Goal: Task Accomplishment & Management: Complete application form

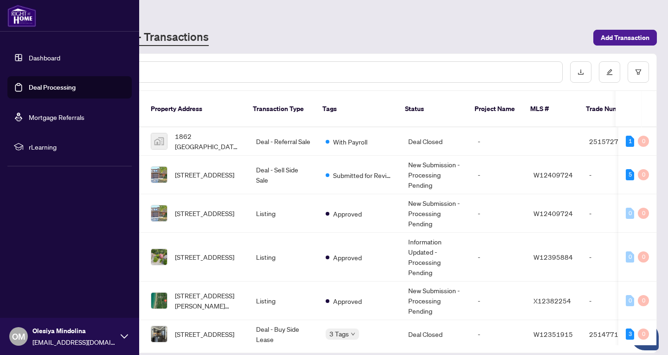
click at [54, 85] on link "Deal Processing" at bounding box center [52, 87] width 47 height 8
click at [49, 56] on link "Dashboard" at bounding box center [45, 57] width 32 height 8
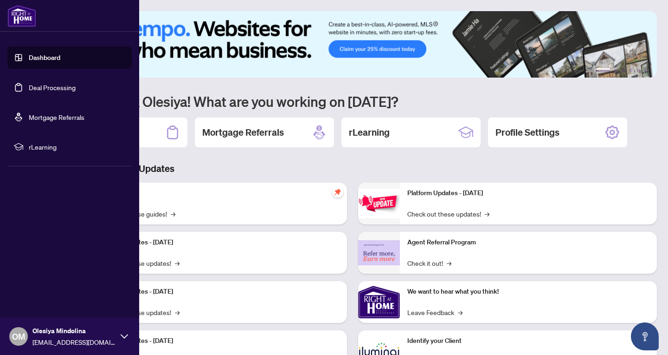
click at [29, 61] on link "Dashboard" at bounding box center [45, 57] width 32 height 8
click at [29, 90] on link "Deal Processing" at bounding box center [52, 87] width 47 height 8
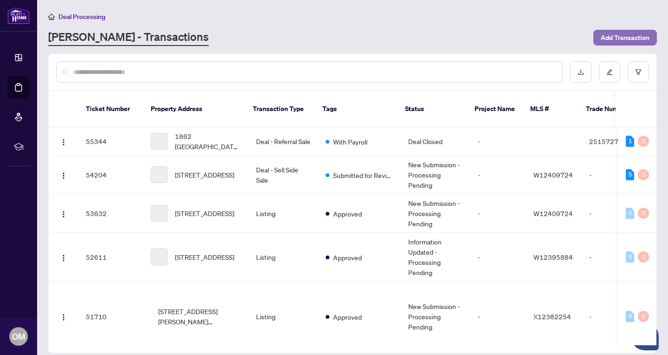
click at [619, 39] on span "Add Transaction" at bounding box center [625, 37] width 49 height 15
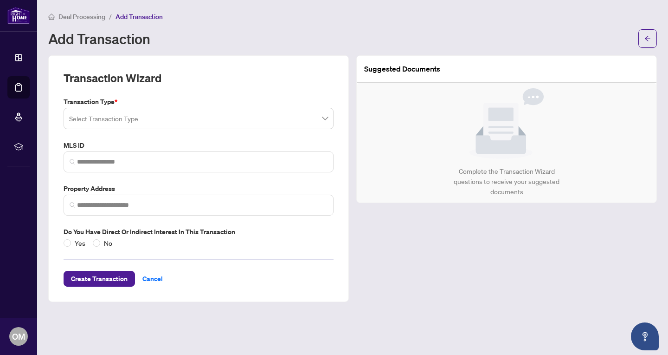
click at [105, 122] on input "search" at bounding box center [194, 120] width 251 height 20
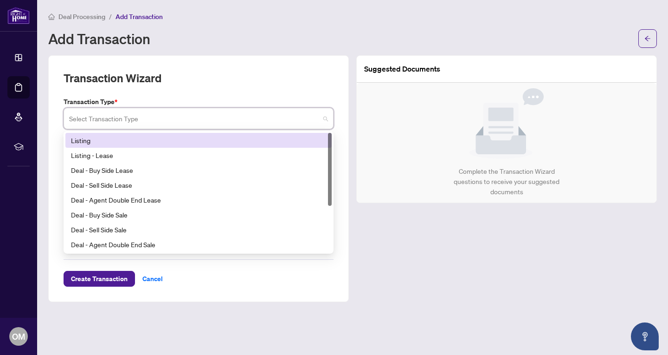
click at [115, 142] on div "Listing" at bounding box center [198, 140] width 255 height 10
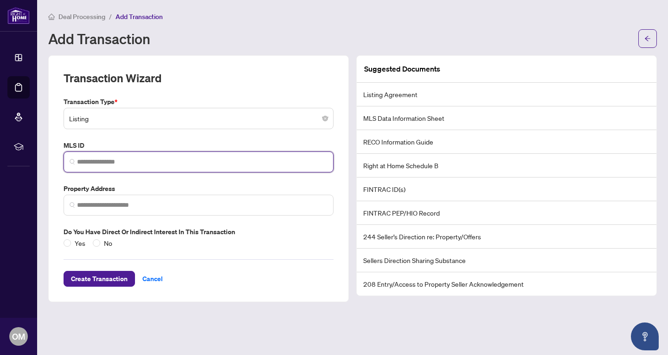
click at [117, 160] on input "search" at bounding box center [202, 162] width 251 height 10
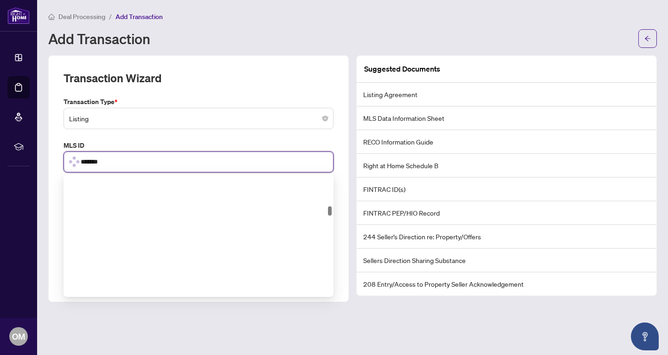
scroll to position [420, 0]
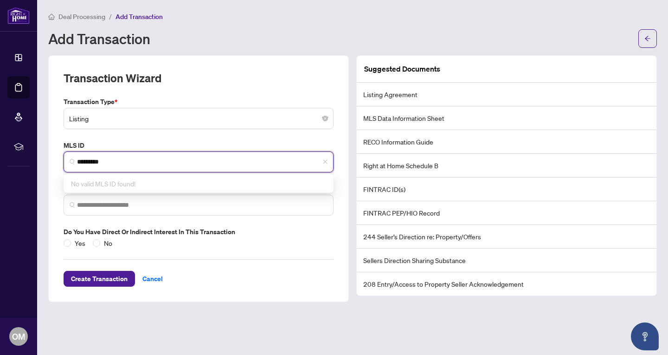
click at [135, 164] on input "*********" at bounding box center [202, 162] width 251 height 10
click at [154, 120] on span "Listing" at bounding box center [198, 119] width 259 height 18
type input "*********"
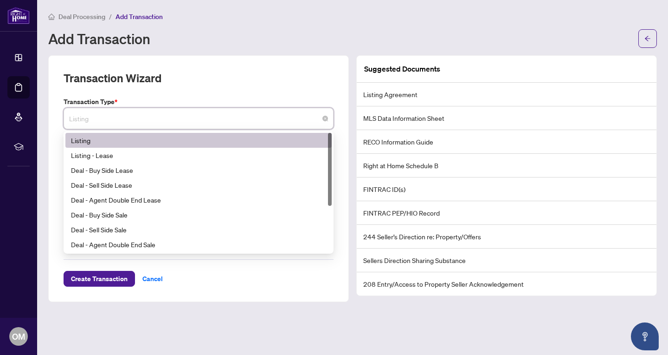
click at [148, 137] on div "Listing" at bounding box center [198, 140] width 255 height 10
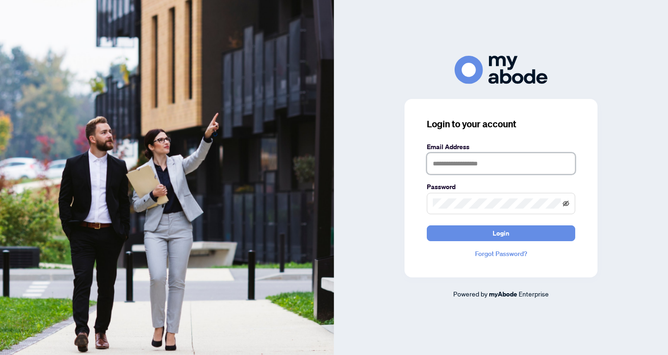
type input "**********"
click at [565, 205] on icon "eye-invisible" at bounding box center [566, 203] width 6 height 6
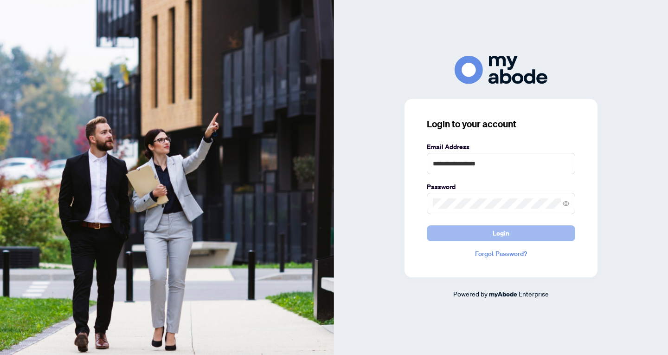
click at [516, 234] on button "Login" at bounding box center [501, 233] width 148 height 16
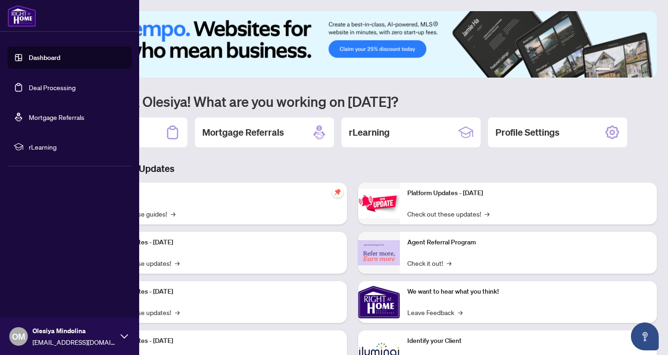
click at [35, 89] on link "Deal Processing" at bounding box center [52, 87] width 47 height 8
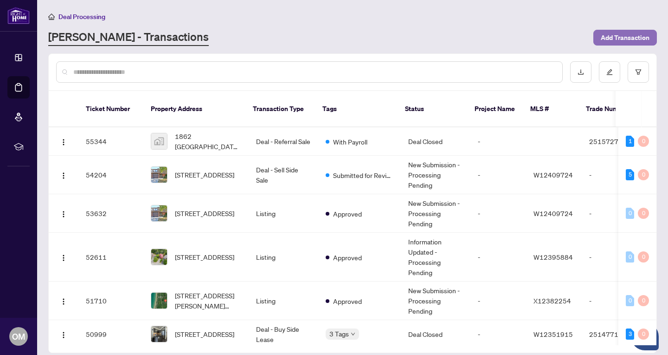
click at [633, 39] on span "Add Transaction" at bounding box center [625, 37] width 49 height 15
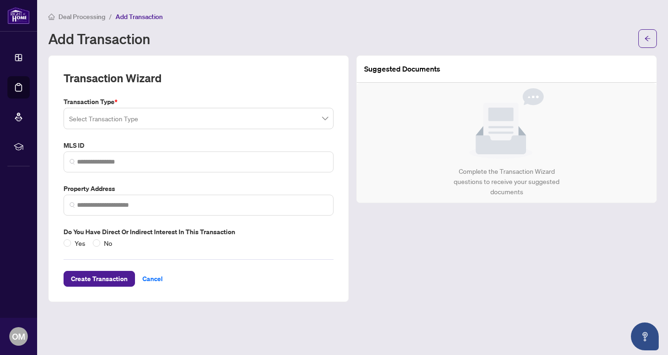
click at [174, 116] on input "search" at bounding box center [194, 120] width 251 height 20
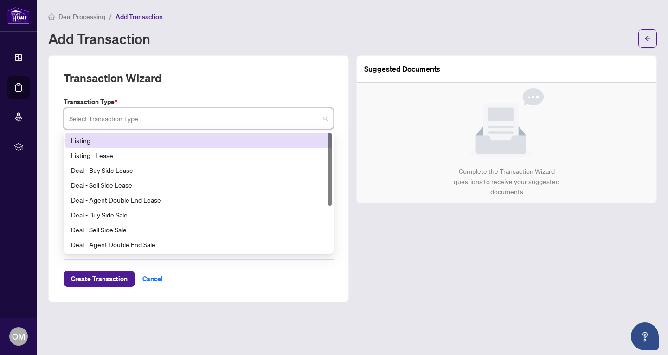
click at [155, 143] on div "Listing" at bounding box center [198, 140] width 255 height 10
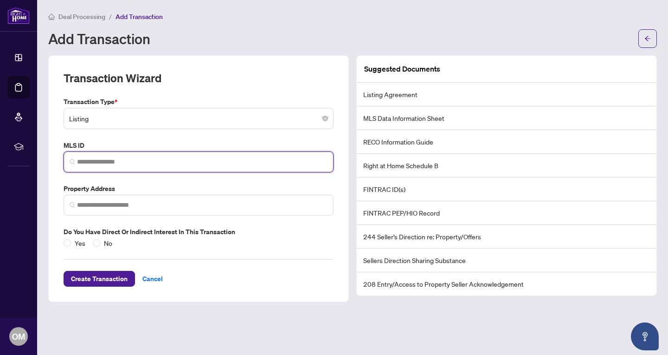
click at [140, 164] on input "search" at bounding box center [202, 162] width 251 height 10
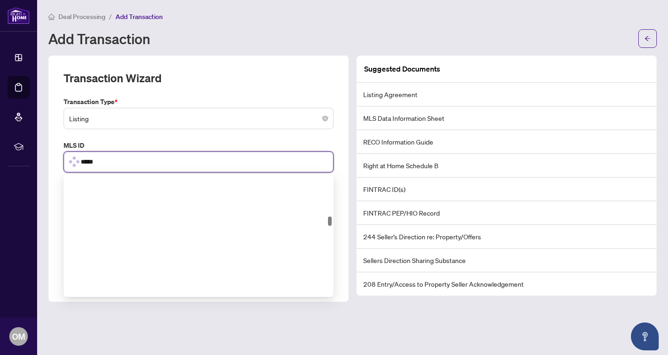
scroll to position [554, 0]
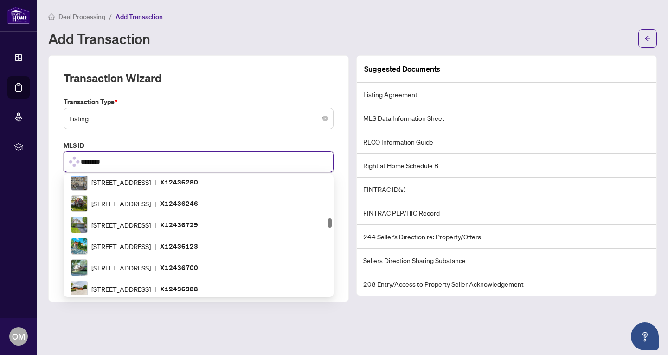
type input "*********"
